Goal: Information Seeking & Learning: Learn about a topic

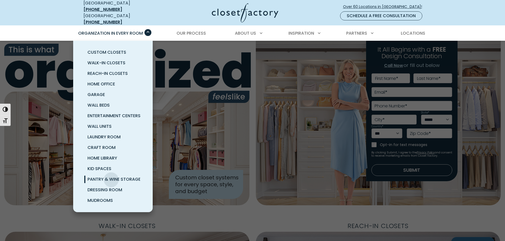
click at [111, 177] on span "Pantry & Wine Storage" at bounding box center [113, 179] width 53 height 6
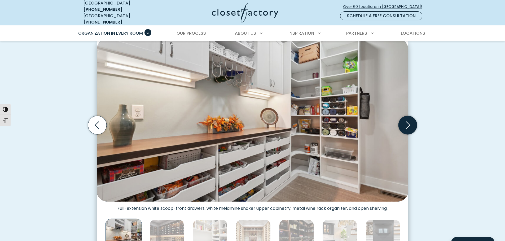
scroll to position [159, 0]
click at [407, 126] on icon "Next slide" at bounding box center [407, 125] width 19 height 19
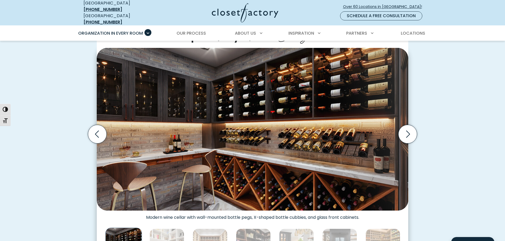
scroll to position [185, 0]
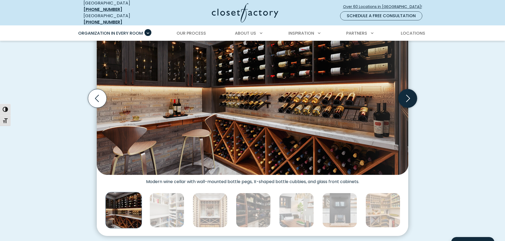
click at [409, 95] on icon "Next slide" at bounding box center [408, 98] width 4 height 7
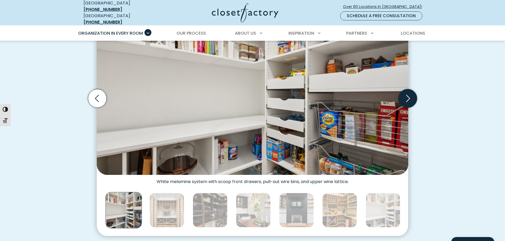
click at [409, 95] on icon "Next slide" at bounding box center [408, 98] width 4 height 7
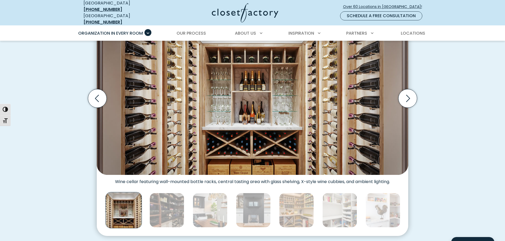
click at [266, 102] on img "Thumbnail Gallery" at bounding box center [252, 93] width 311 height 163
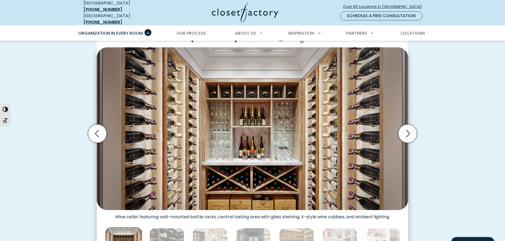
scroll to position [159, 0]
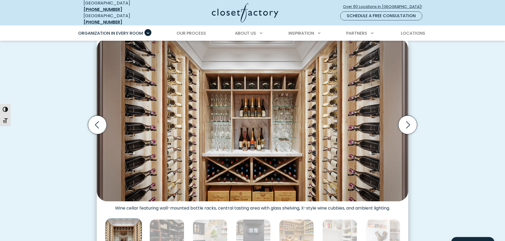
click at [272, 101] on img "Thumbnail Gallery" at bounding box center [252, 120] width 311 height 163
click at [408, 122] on icon "Next slide" at bounding box center [408, 124] width 4 height 7
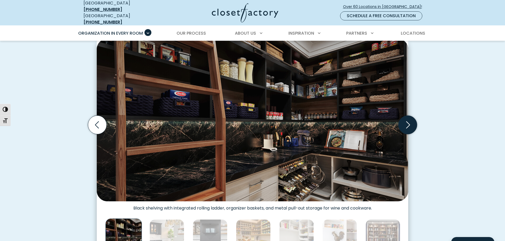
click at [408, 122] on icon "Next slide" at bounding box center [408, 124] width 4 height 7
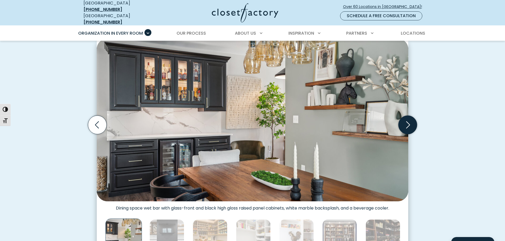
click at [408, 122] on icon "Next slide" at bounding box center [408, 124] width 4 height 7
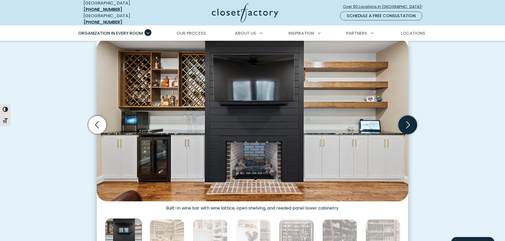
click at [408, 122] on icon "Next slide" at bounding box center [408, 124] width 4 height 7
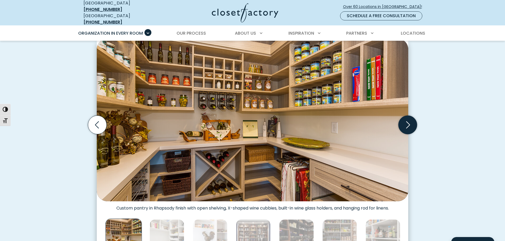
click at [408, 122] on icon "Next slide" at bounding box center [408, 124] width 4 height 7
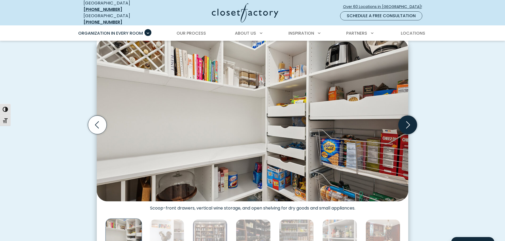
click at [408, 122] on icon "Next slide" at bounding box center [408, 124] width 4 height 7
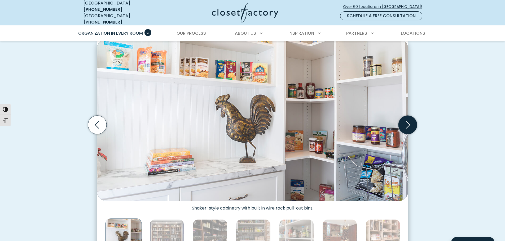
click at [408, 122] on icon "Next slide" at bounding box center [408, 124] width 4 height 7
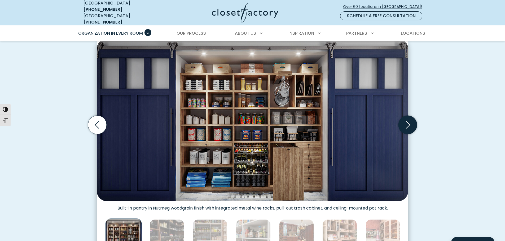
click at [408, 122] on icon "Next slide" at bounding box center [408, 124] width 4 height 7
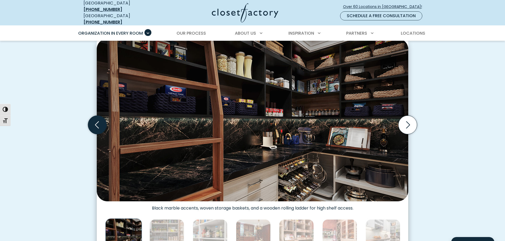
click at [99, 126] on icon "Previous slide" at bounding box center [97, 125] width 19 height 19
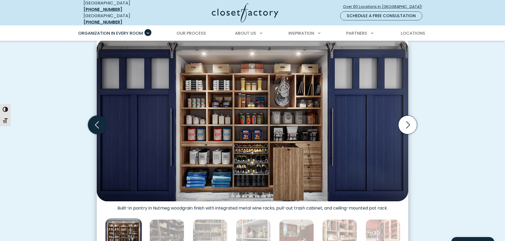
click at [99, 126] on icon "Previous slide" at bounding box center [97, 125] width 19 height 19
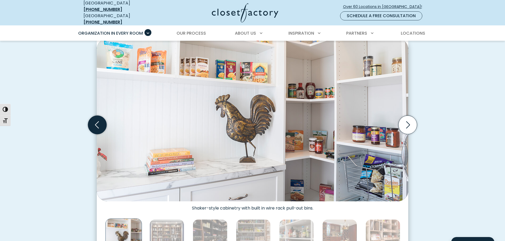
click at [99, 126] on icon "Previous slide" at bounding box center [97, 125] width 19 height 19
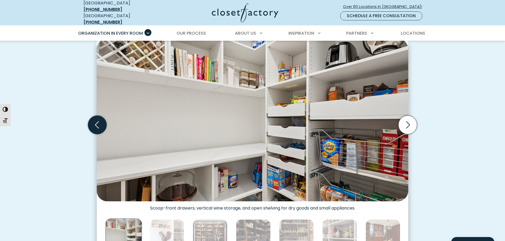
click at [99, 126] on icon "Previous slide" at bounding box center [97, 125] width 19 height 19
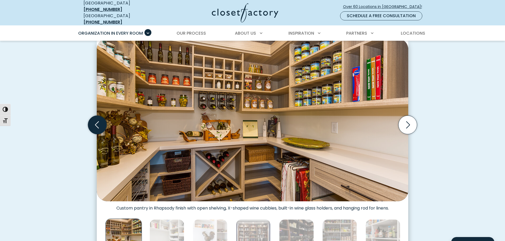
click at [99, 126] on icon "Previous slide" at bounding box center [97, 125] width 19 height 19
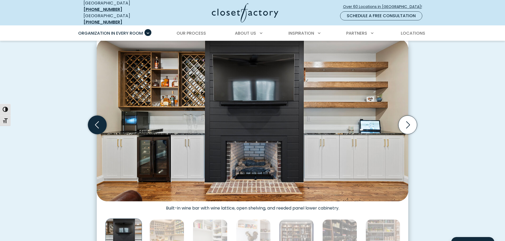
click at [99, 126] on icon "Previous slide" at bounding box center [97, 125] width 19 height 19
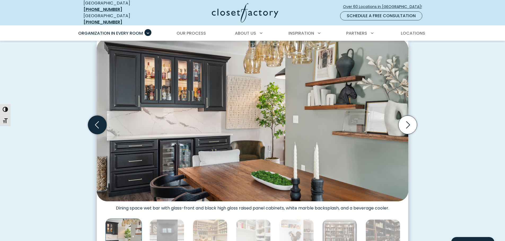
click at [99, 126] on icon "Previous slide" at bounding box center [97, 125] width 19 height 19
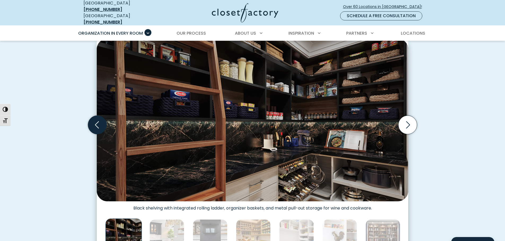
click at [99, 126] on icon "Previous slide" at bounding box center [97, 125] width 19 height 19
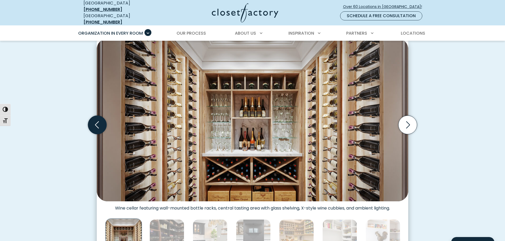
click at [99, 126] on icon "Previous slide" at bounding box center [97, 125] width 19 height 19
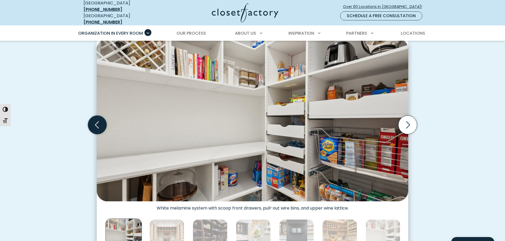
click at [99, 126] on icon "Previous slide" at bounding box center [97, 125] width 19 height 19
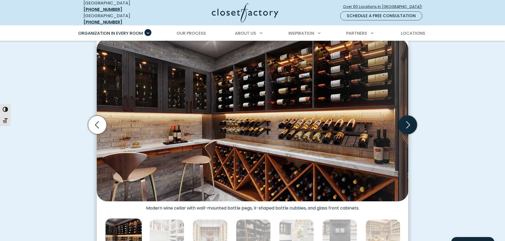
click at [408, 123] on icon "Next slide" at bounding box center [407, 125] width 19 height 19
